Goal: Information Seeking & Learning: Learn about a topic

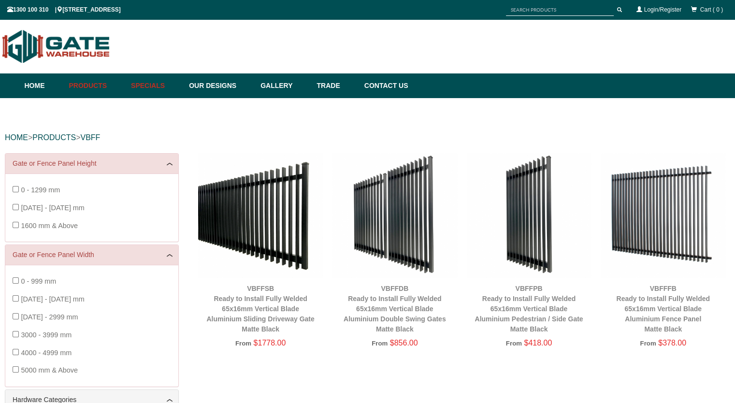
click at [161, 86] on link "Specials" at bounding box center [155, 85] width 58 height 25
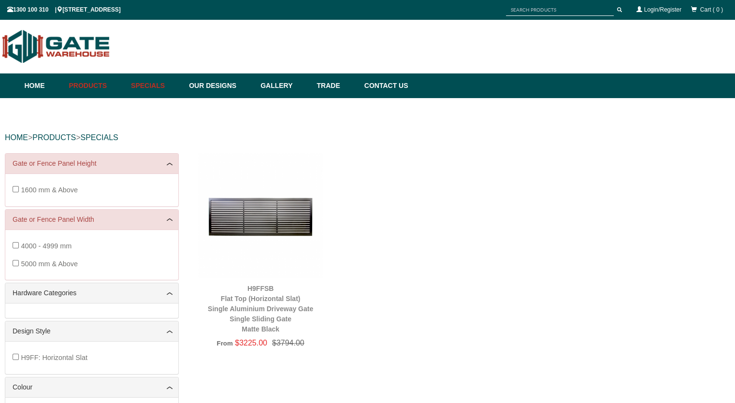
click at [158, 84] on link "Specials" at bounding box center [155, 85] width 58 height 25
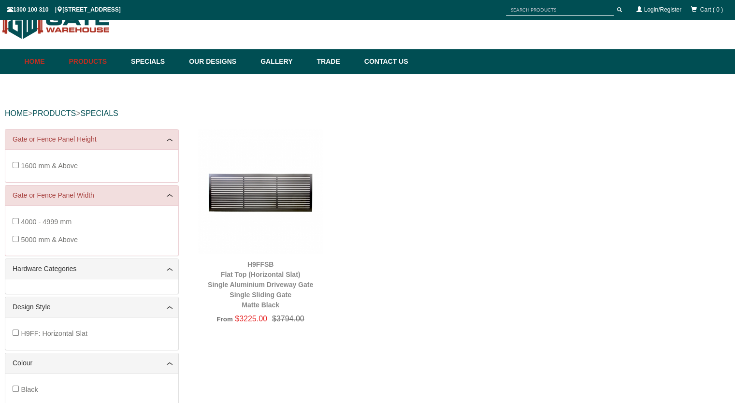
click at [29, 59] on link "Home" at bounding box center [45, 61] width 40 height 25
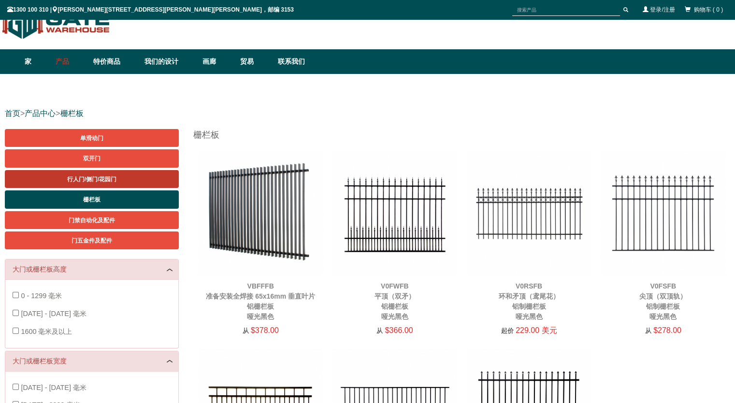
click at [95, 180] on font "行人门/侧门/花园门" at bounding box center [92, 179] width 50 height 7
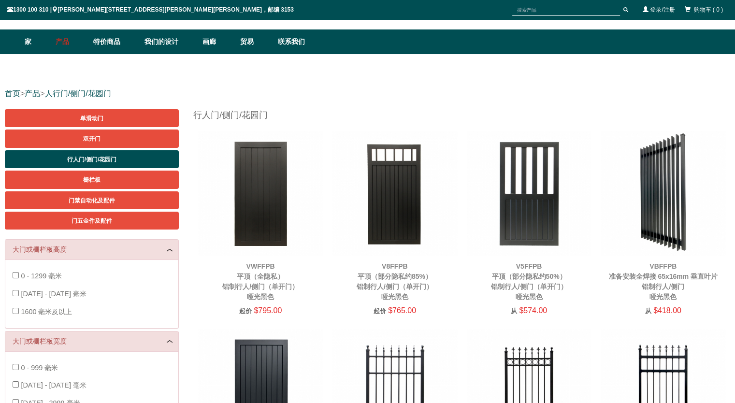
scroll to position [24, 0]
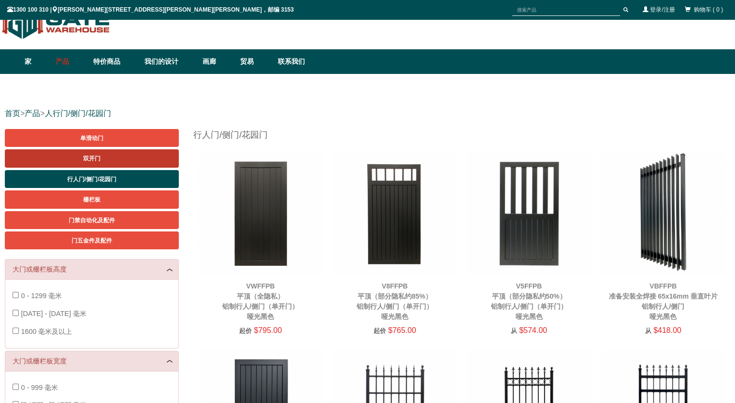
click at [104, 158] on link "双开门" at bounding box center [92, 158] width 174 height 18
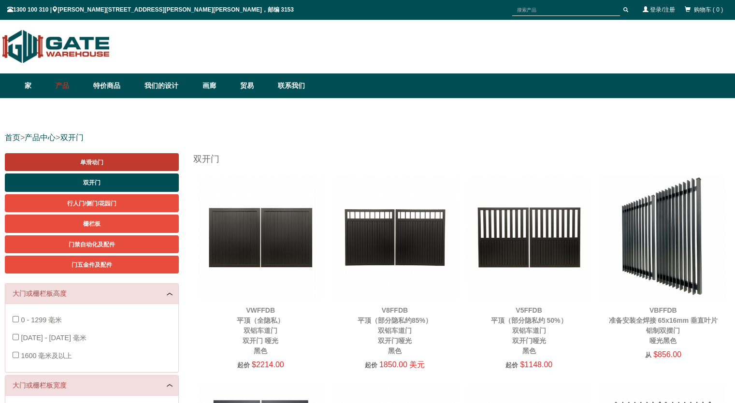
click at [95, 163] on font "单滑动门" at bounding box center [91, 162] width 23 height 7
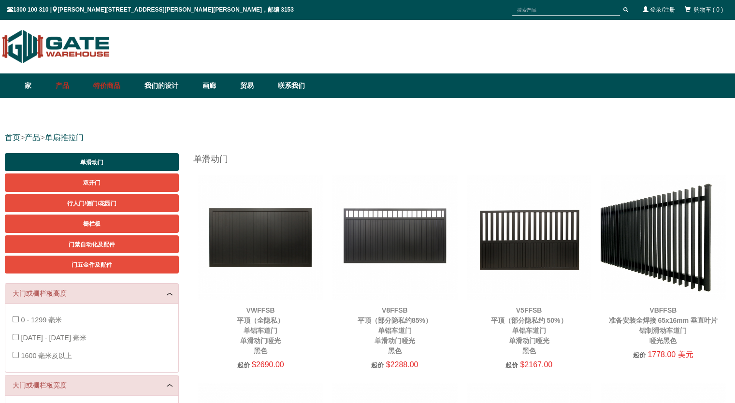
click at [110, 89] on font "特价商品" at bounding box center [106, 86] width 27 height 8
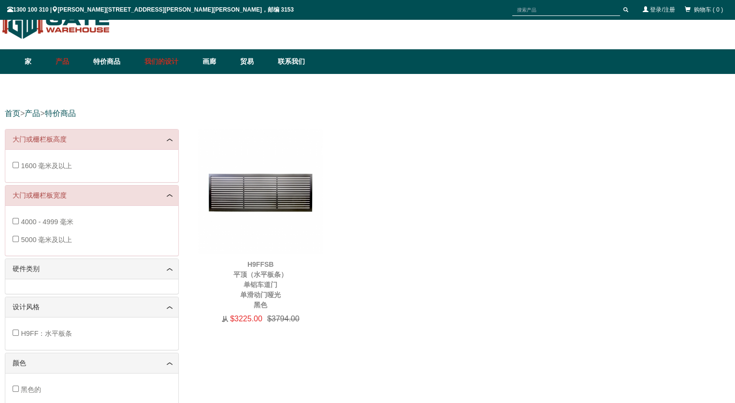
click at [160, 60] on font "我们的设计" at bounding box center [162, 62] width 34 height 8
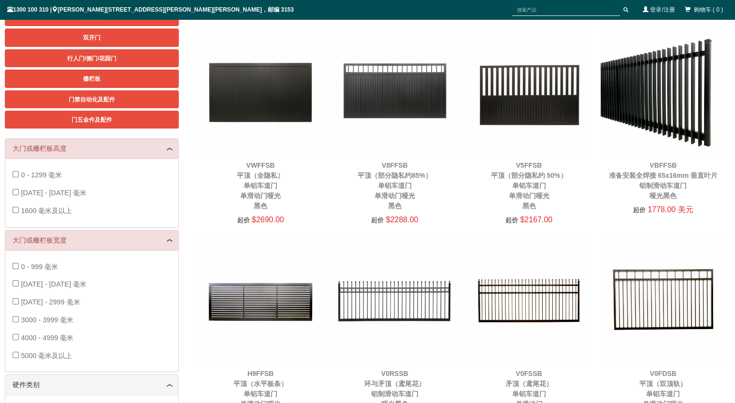
scroll to position [48, 0]
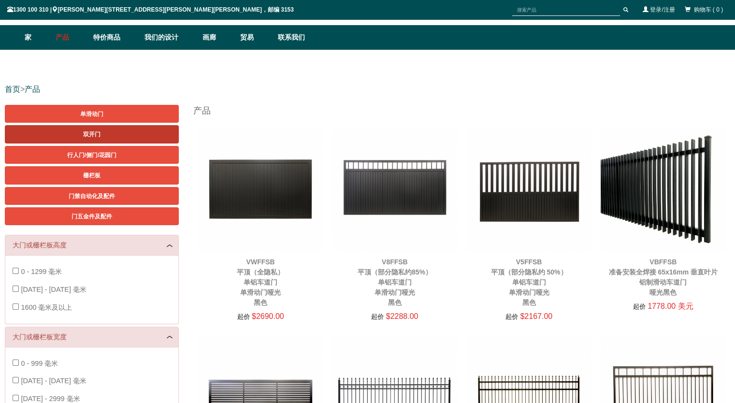
click at [106, 134] on link "双开门" at bounding box center [92, 134] width 174 height 18
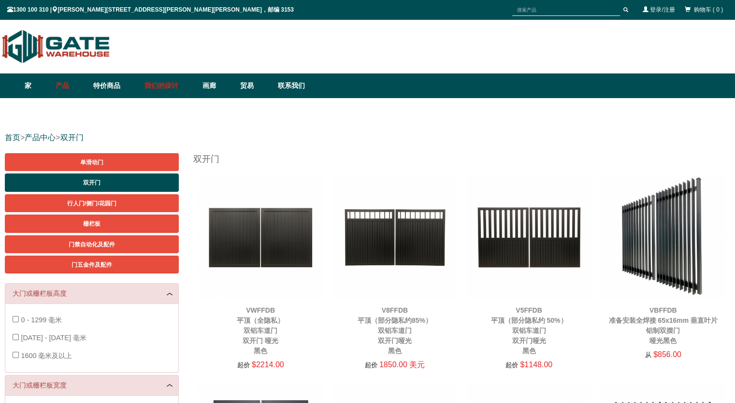
click at [164, 86] on font "我们的设计" at bounding box center [162, 86] width 34 height 8
